Goal: Information Seeking & Learning: Check status

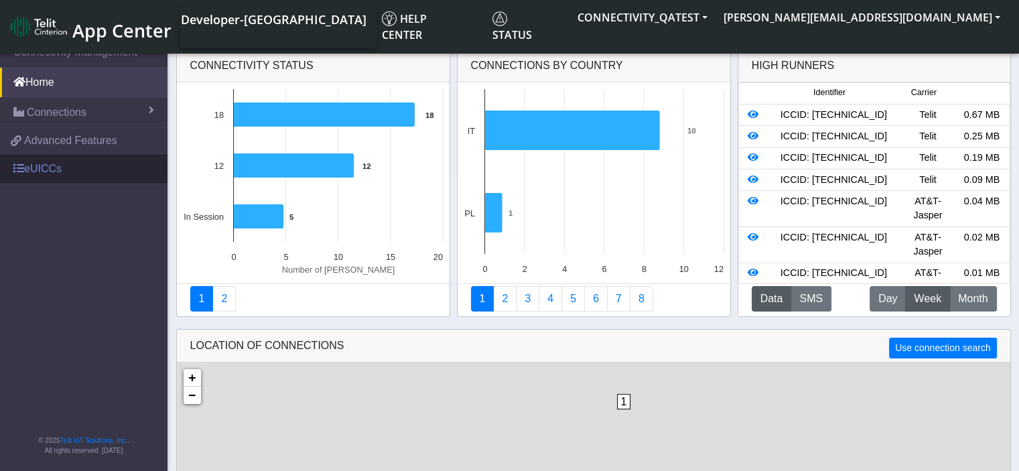
click at [41, 178] on link "eUICCs" at bounding box center [83, 168] width 167 height 29
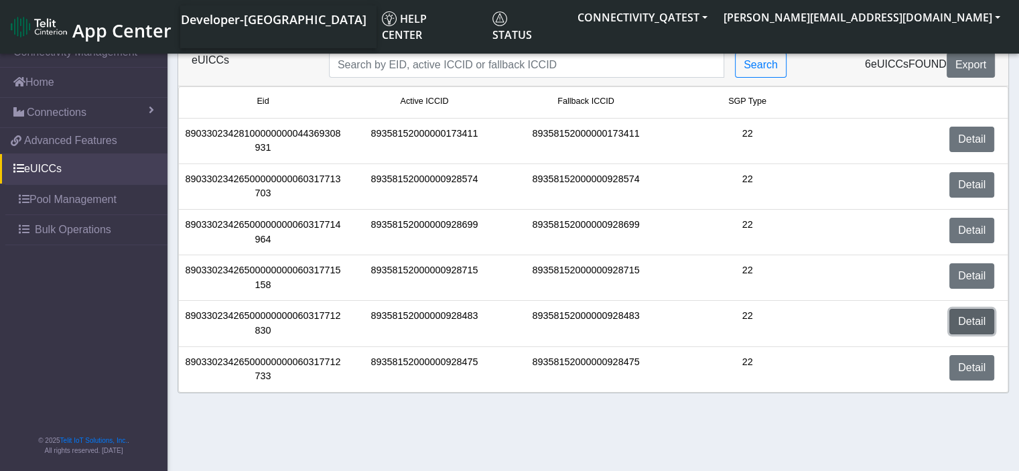
click at [983, 324] on link "Detail" at bounding box center [971, 321] width 45 height 25
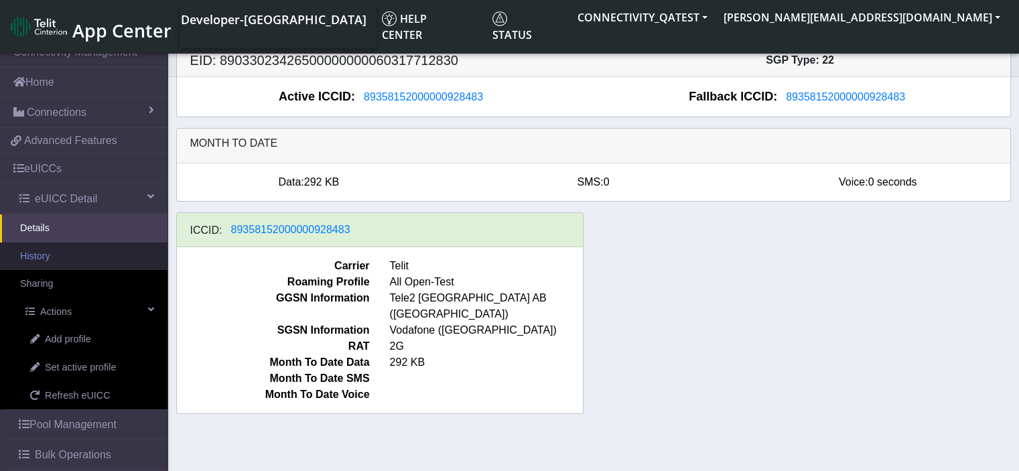
click at [77, 249] on link "History" at bounding box center [83, 256] width 167 height 28
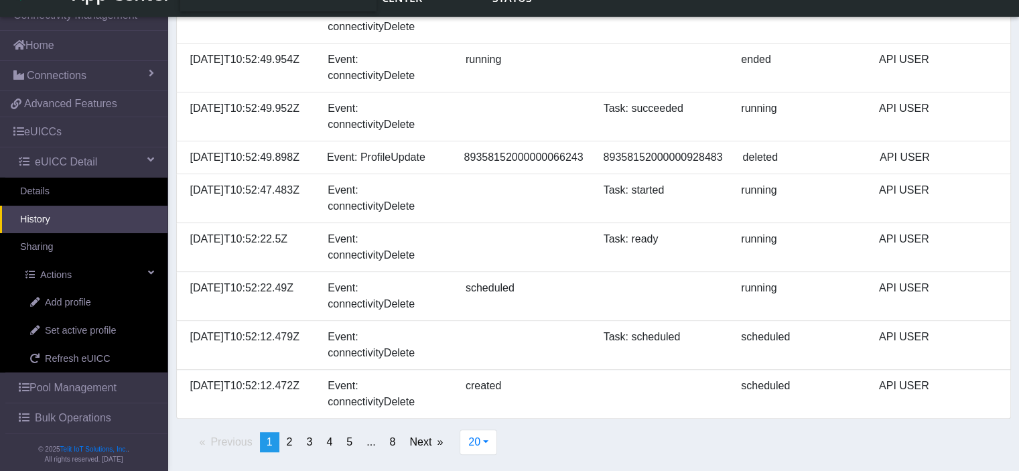
scroll to position [733, 0]
click at [390, 445] on span "8" at bounding box center [393, 441] width 6 height 11
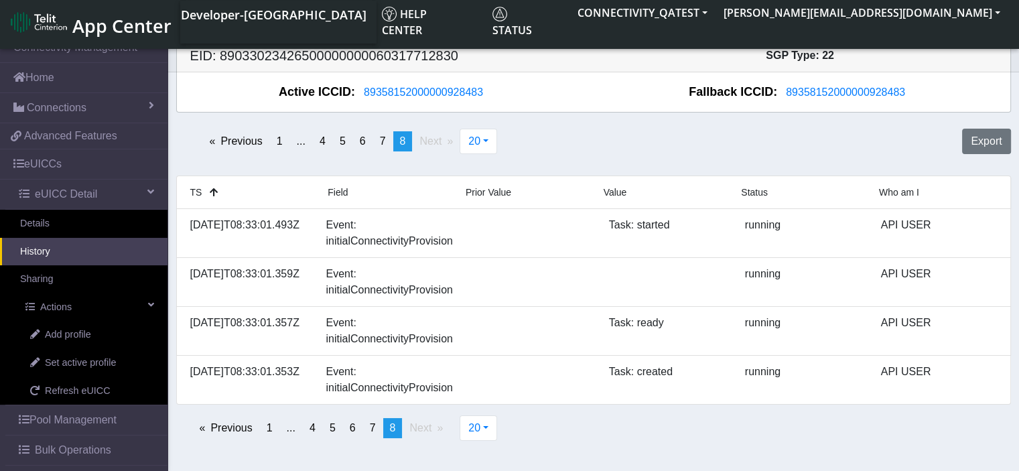
scroll to position [0, 0]
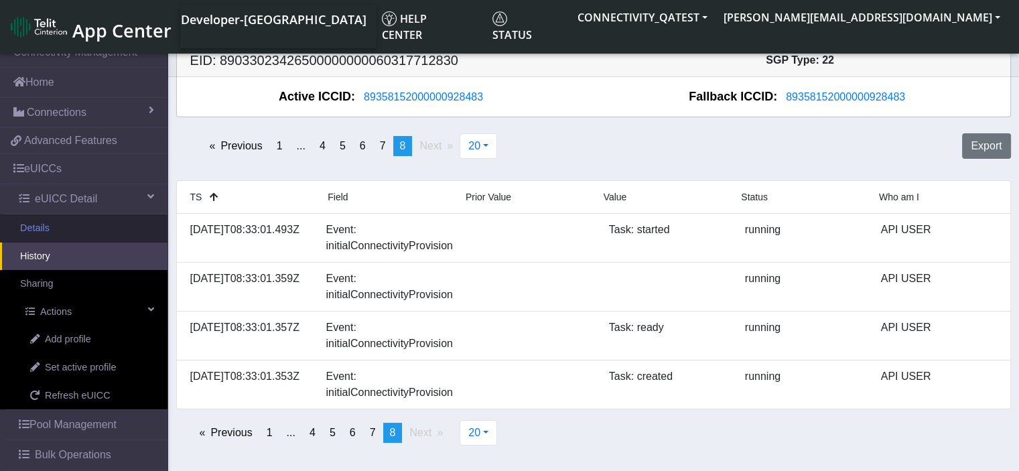
click at [83, 220] on link "Details" at bounding box center [83, 228] width 167 height 28
